Goal: Browse casually

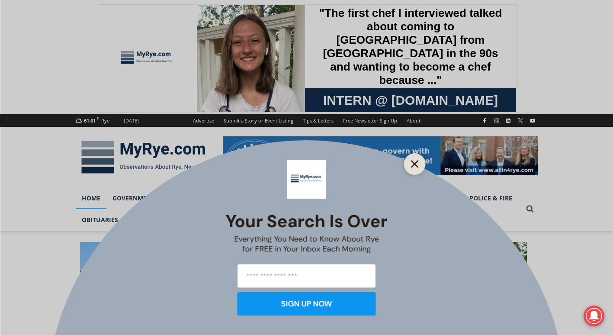
click at [412, 164] on icon "Close" at bounding box center [415, 164] width 8 height 8
